Goal: Information Seeking & Learning: Learn about a topic

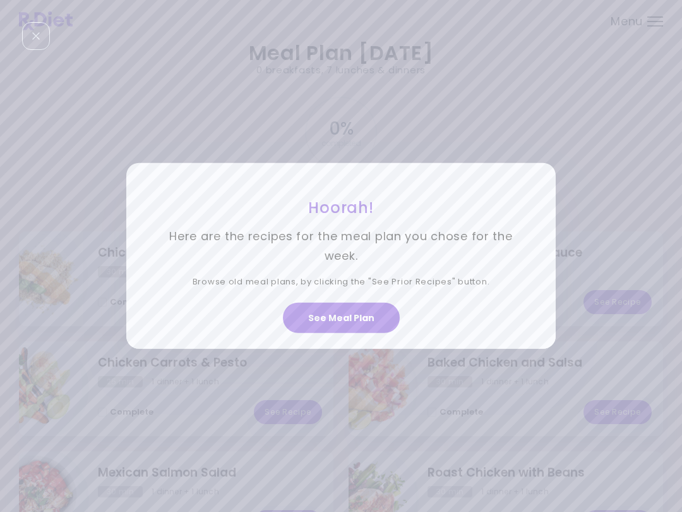
click at [341, 318] on button "See Meal Plan" at bounding box center [341, 318] width 117 height 30
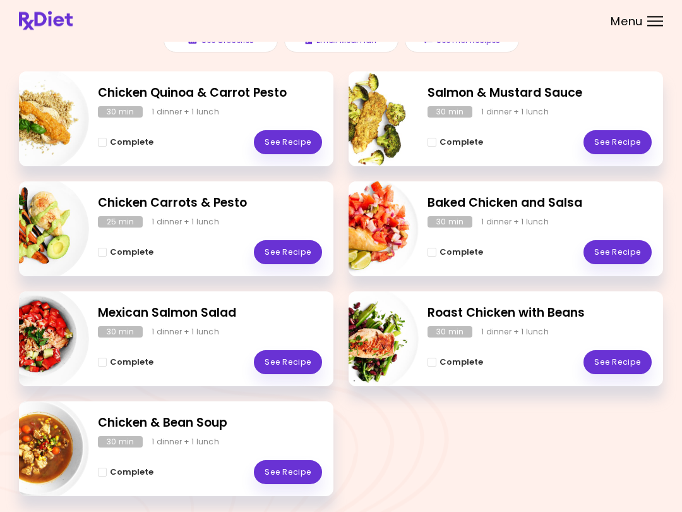
scroll to position [201, 0]
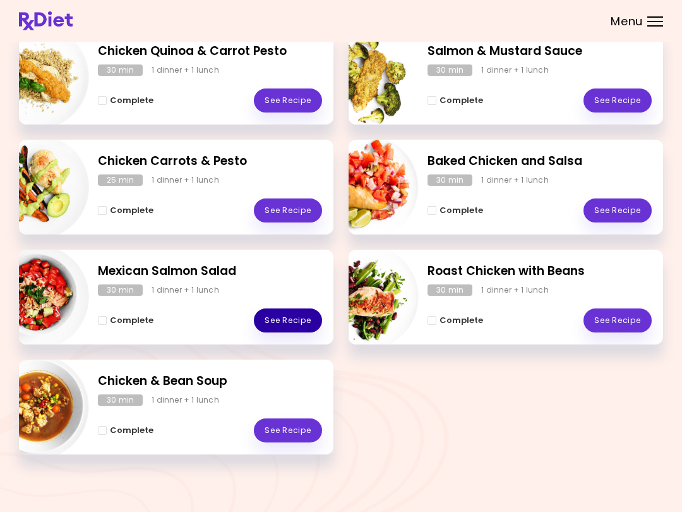
click at [287, 317] on link "See Recipe" at bounding box center [288, 320] width 68 height 24
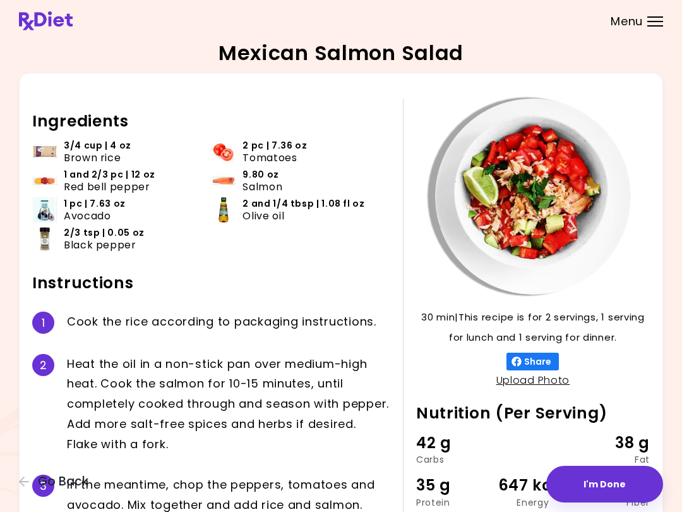
click at [511, 482] on button "I'm Done" at bounding box center [604, 484] width 117 height 37
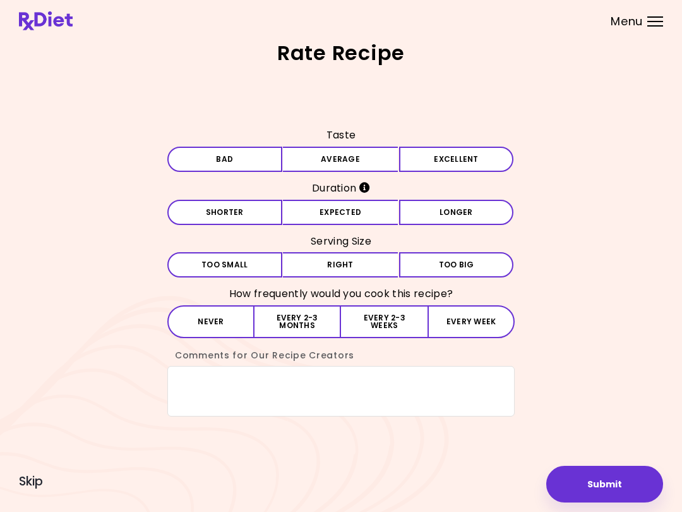
click at [359, 156] on button "Average" at bounding box center [340, 159] width 115 height 25
click at [361, 209] on button "Expected" at bounding box center [340, 212] width 115 height 25
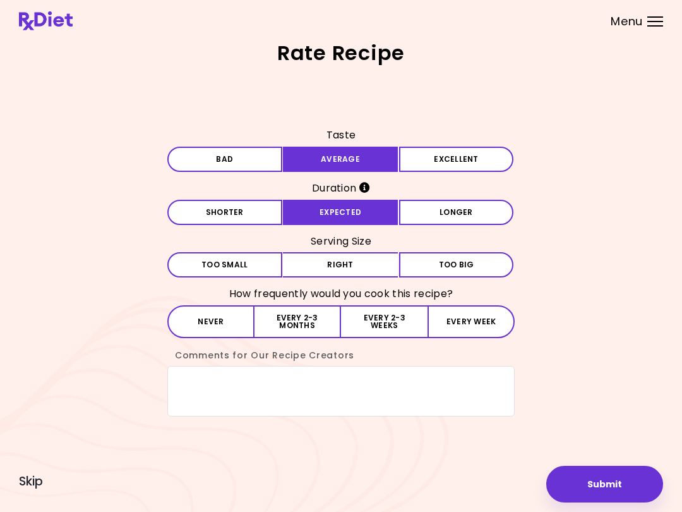
click at [348, 270] on button "Right" at bounding box center [340, 264] width 115 height 25
click at [317, 317] on button "Every 2-3 months" at bounding box center [298, 321] width 87 height 33
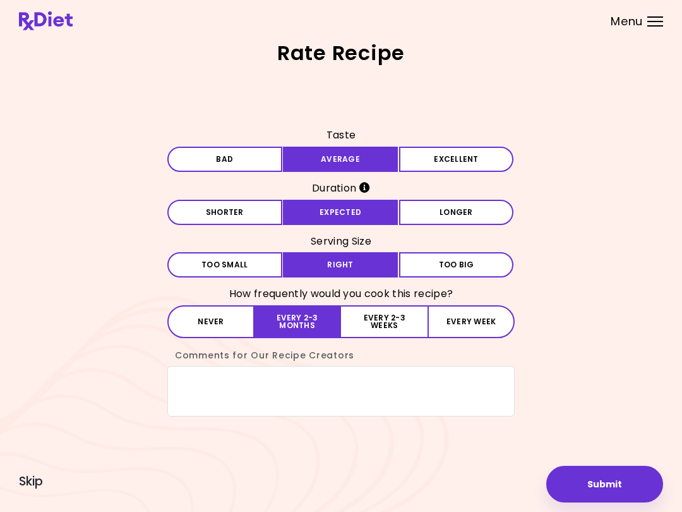
click at [511, 479] on button "Submit" at bounding box center [604, 484] width 117 height 37
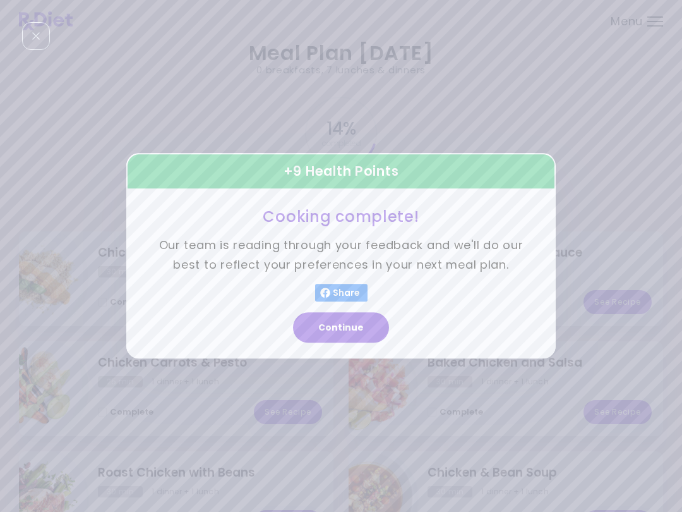
click at [358, 340] on button "Continue" at bounding box center [341, 328] width 96 height 30
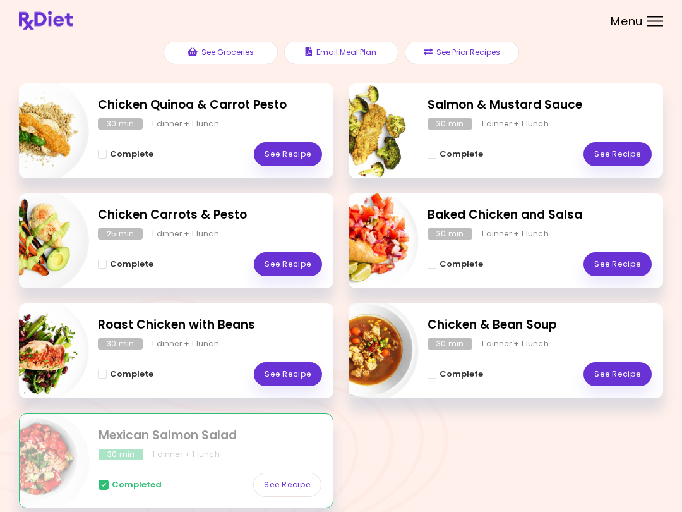
scroll to position [201, 0]
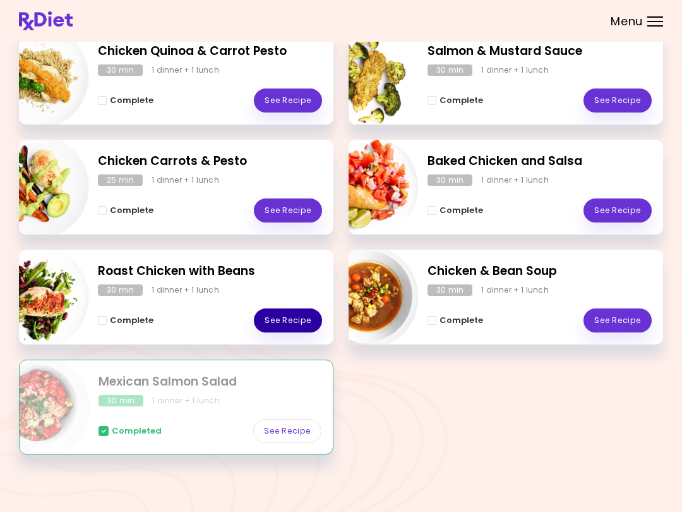
click at [288, 322] on link "See Recipe" at bounding box center [288, 320] width 68 height 24
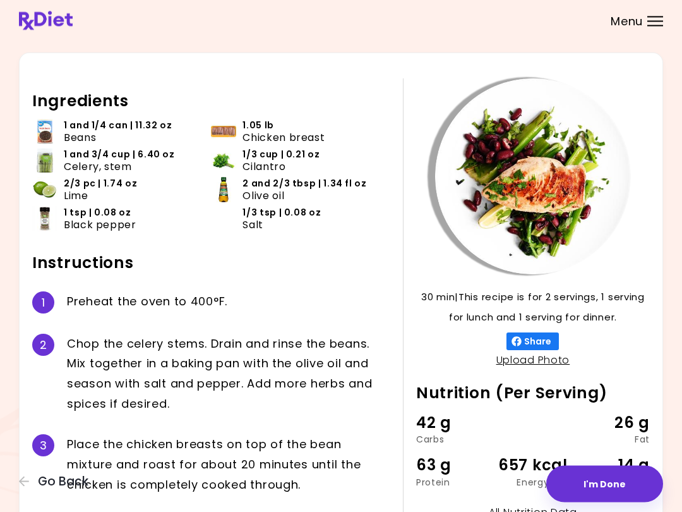
scroll to position [18, 0]
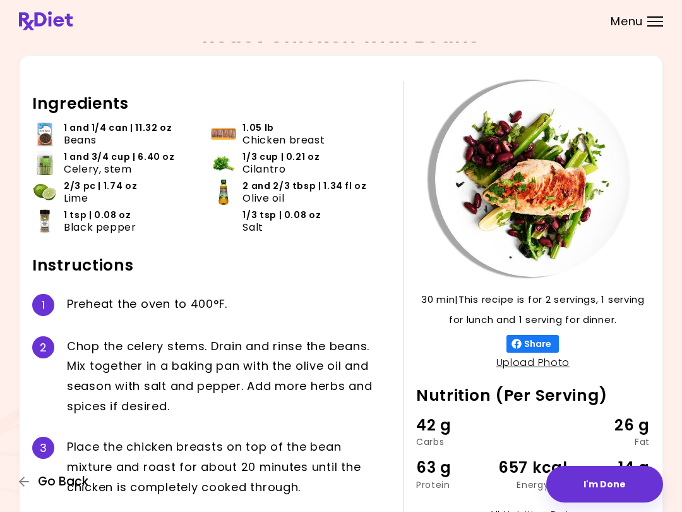
click at [20, 476] on icon "button" at bounding box center [24, 481] width 11 height 11
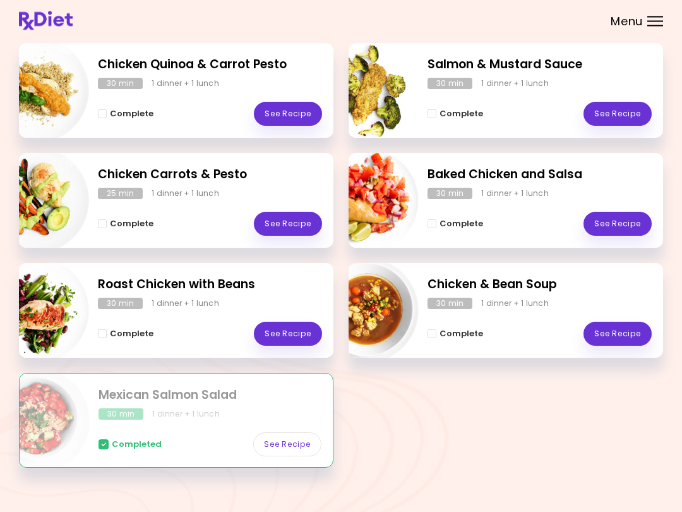
scroll to position [201, 0]
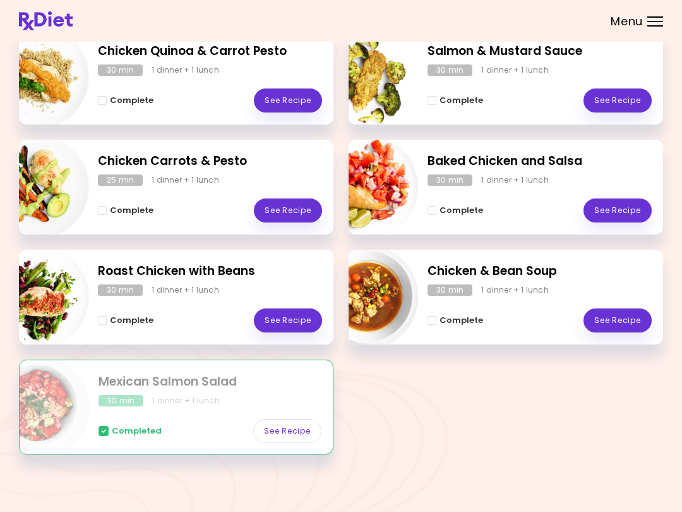
click at [511, 198] on link "See Recipe" at bounding box center [618, 210] width 68 height 24
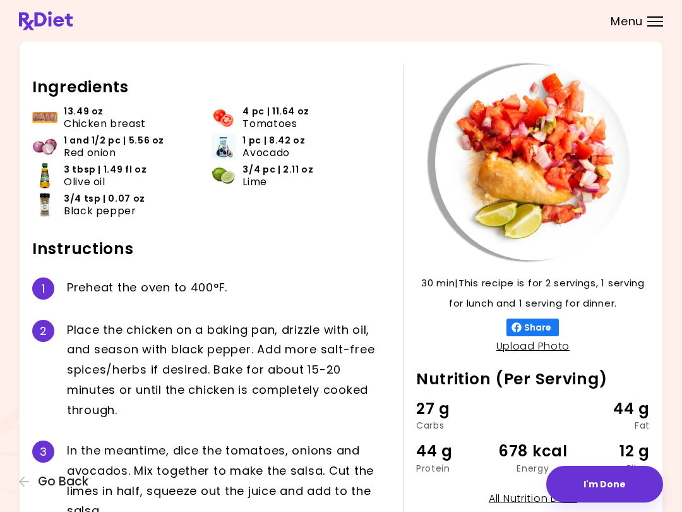
scroll to position [33, 0]
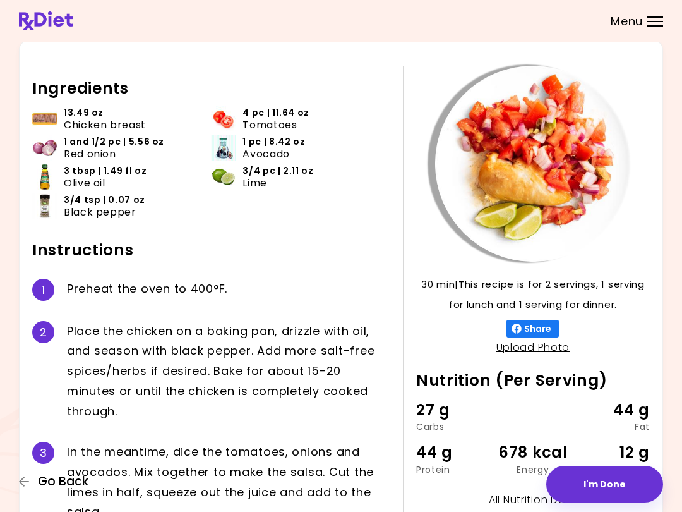
click at [30, 485] on icon "button" at bounding box center [24, 481] width 11 height 11
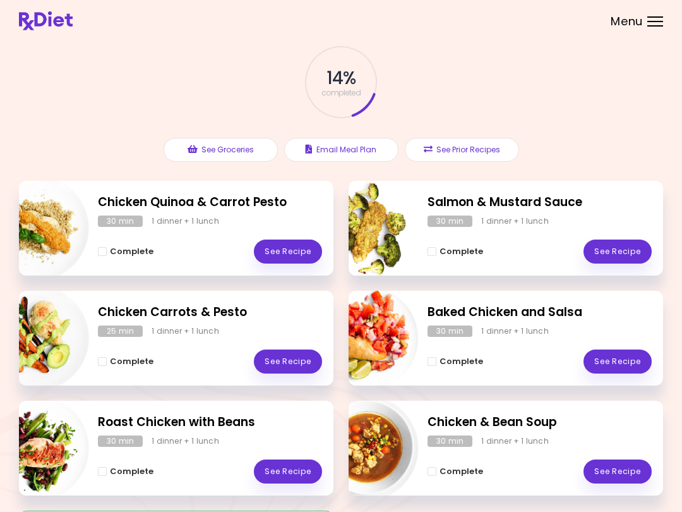
scroll to position [48, 0]
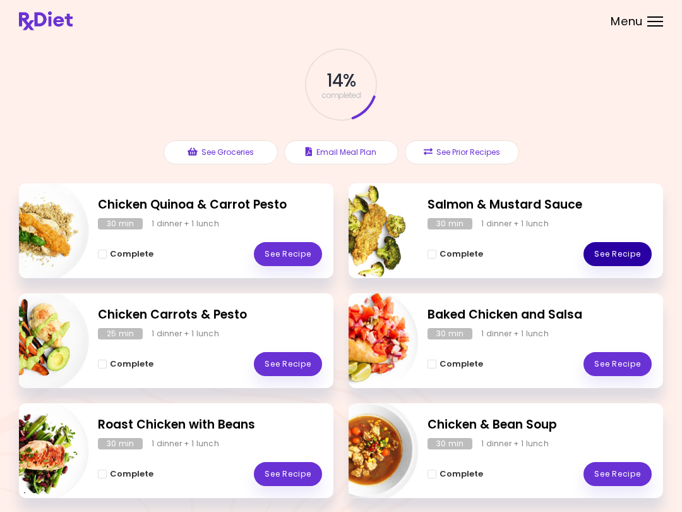
click at [511, 256] on link "See Recipe" at bounding box center [618, 254] width 68 height 24
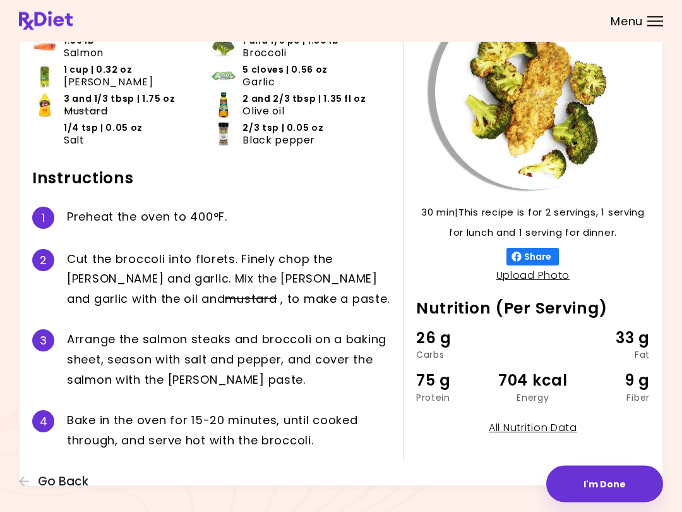
scroll to position [116, 0]
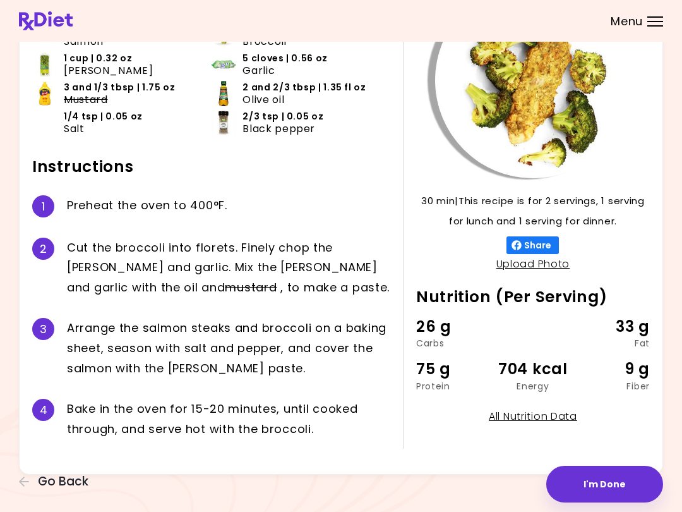
click at [511, 483] on button "I'm Done" at bounding box center [604, 484] width 117 height 37
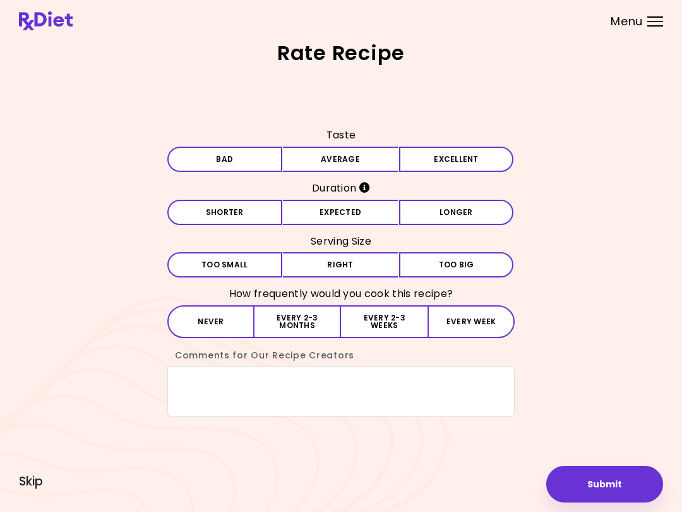
click at [327, 172] on button "Average" at bounding box center [340, 159] width 115 height 25
click at [364, 209] on button "Expected" at bounding box center [340, 212] width 115 height 25
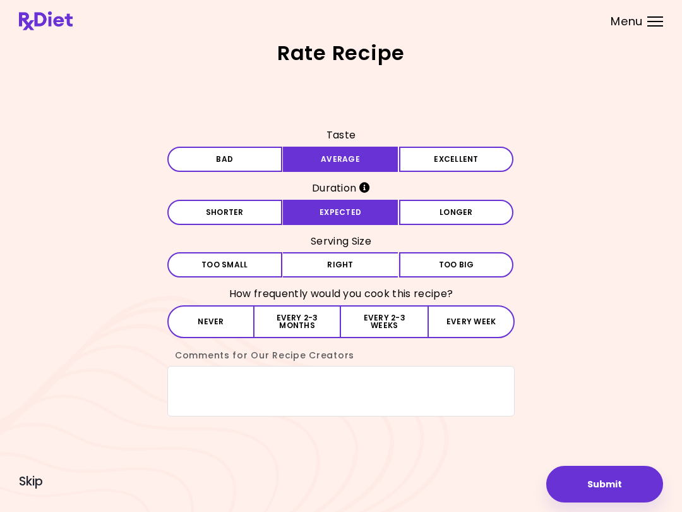
click at [359, 260] on button "Right" at bounding box center [340, 264] width 115 height 25
click at [305, 327] on button "Every 2-3 months" at bounding box center [298, 321] width 87 height 33
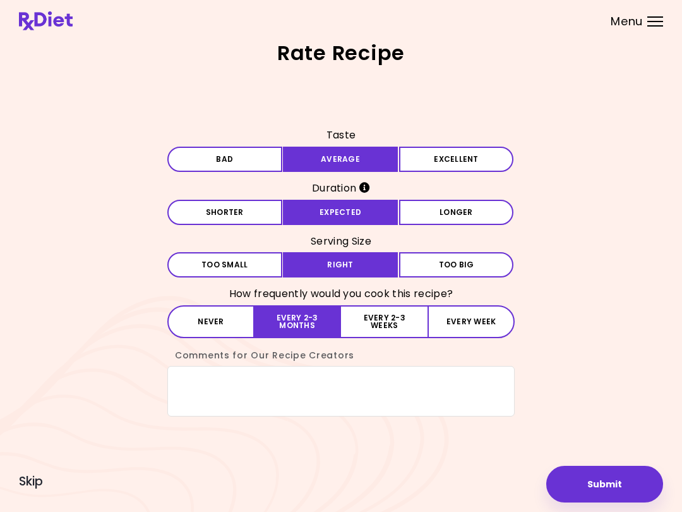
click at [511, 484] on button "Submit" at bounding box center [604, 484] width 117 height 37
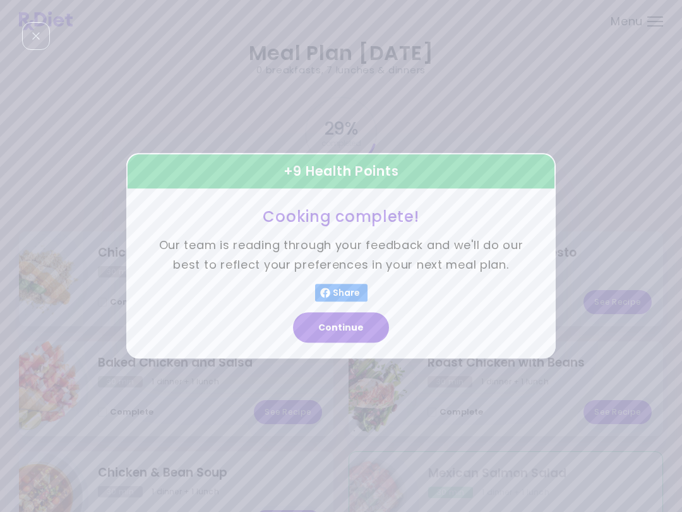
click at [352, 328] on button "Continue" at bounding box center [341, 328] width 96 height 30
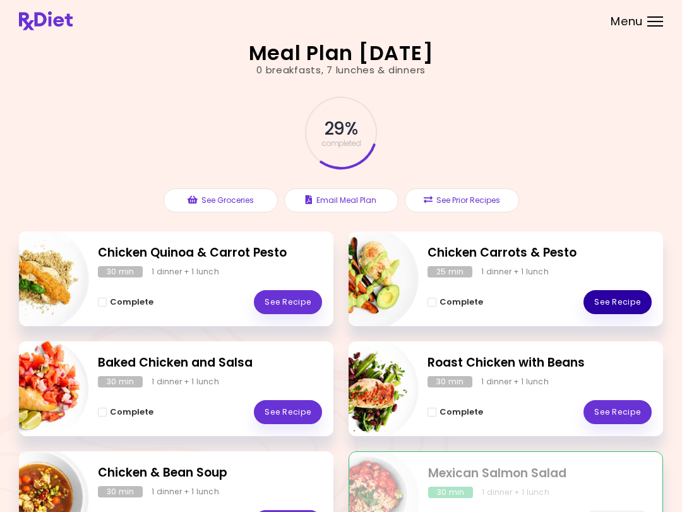
click at [511, 304] on link "See Recipe" at bounding box center [618, 302] width 68 height 24
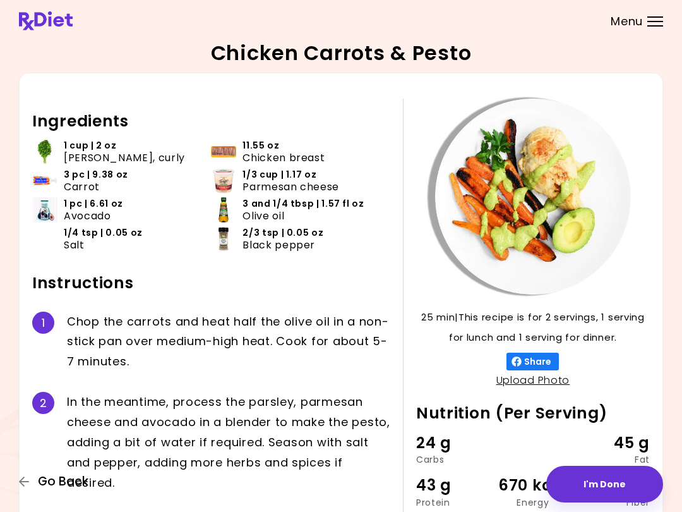
click at [32, 476] on button "Go Back" at bounding box center [57, 481] width 76 height 14
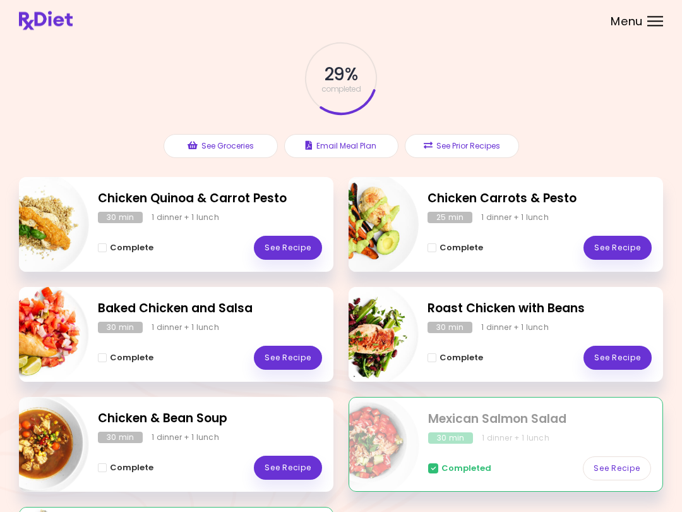
scroll to position [59, 0]
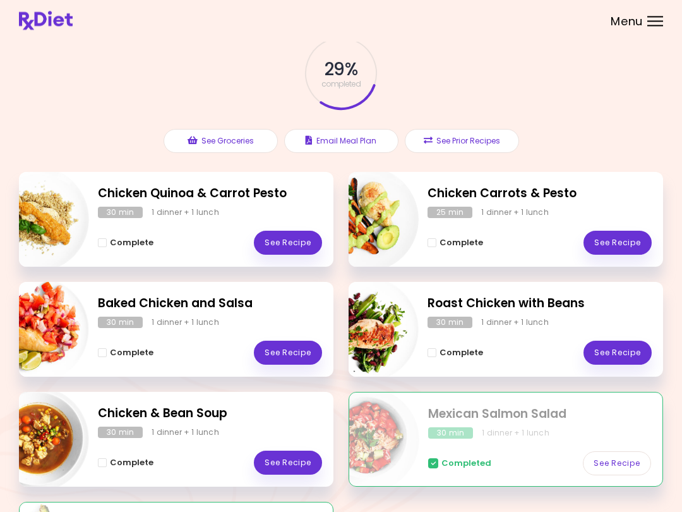
click at [511, 346] on link "See Recipe" at bounding box center [618, 353] width 68 height 24
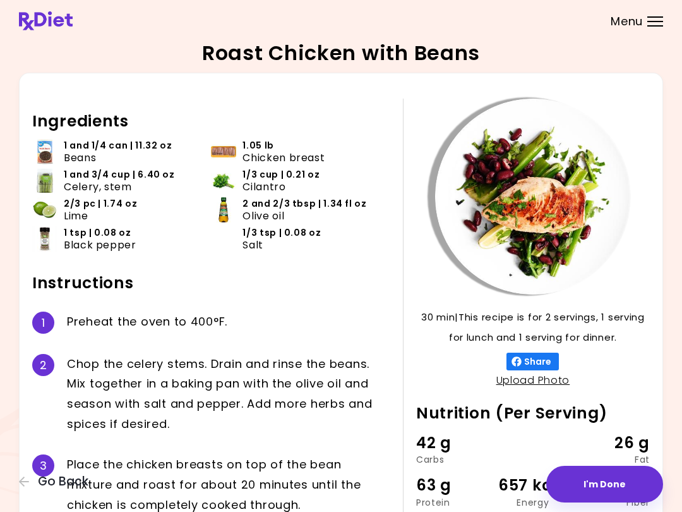
click at [2, 252] on div "Roast Chicken with Beans 30 min 30 min | This recipe is for 2 servings, 1 servi…" at bounding box center [341, 347] width 682 height 694
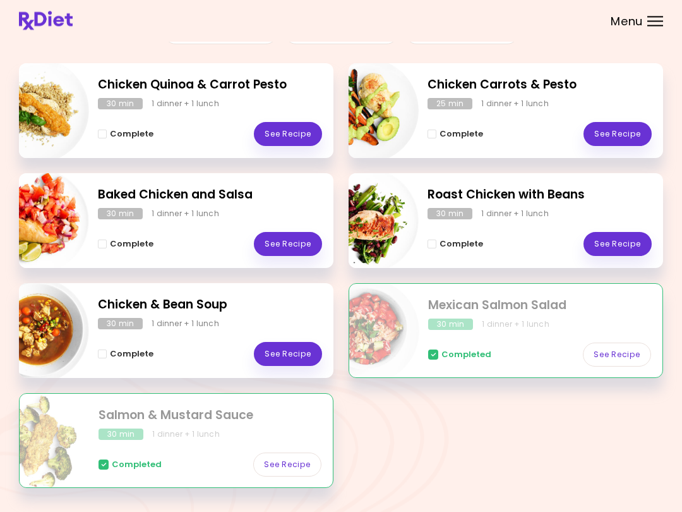
scroll to position [201, 0]
